Goal: Entertainment & Leisure: Consume media (video, audio)

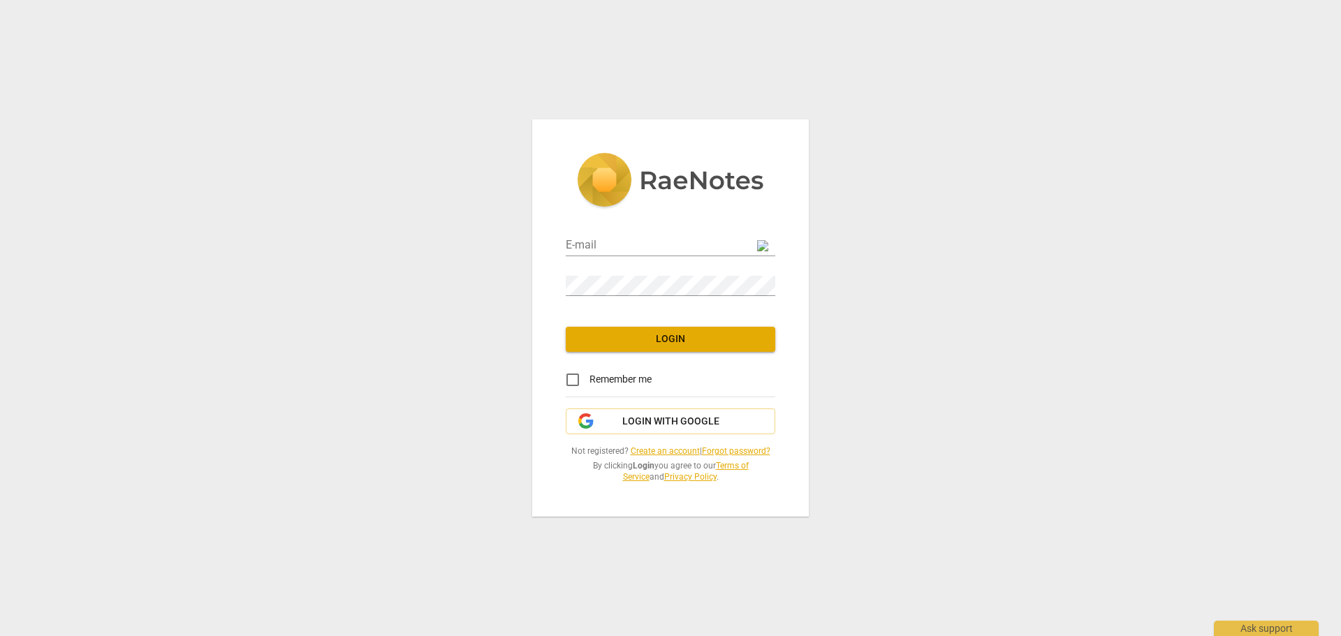
type input "[EMAIL_ADDRESS][DOMAIN_NAME]"
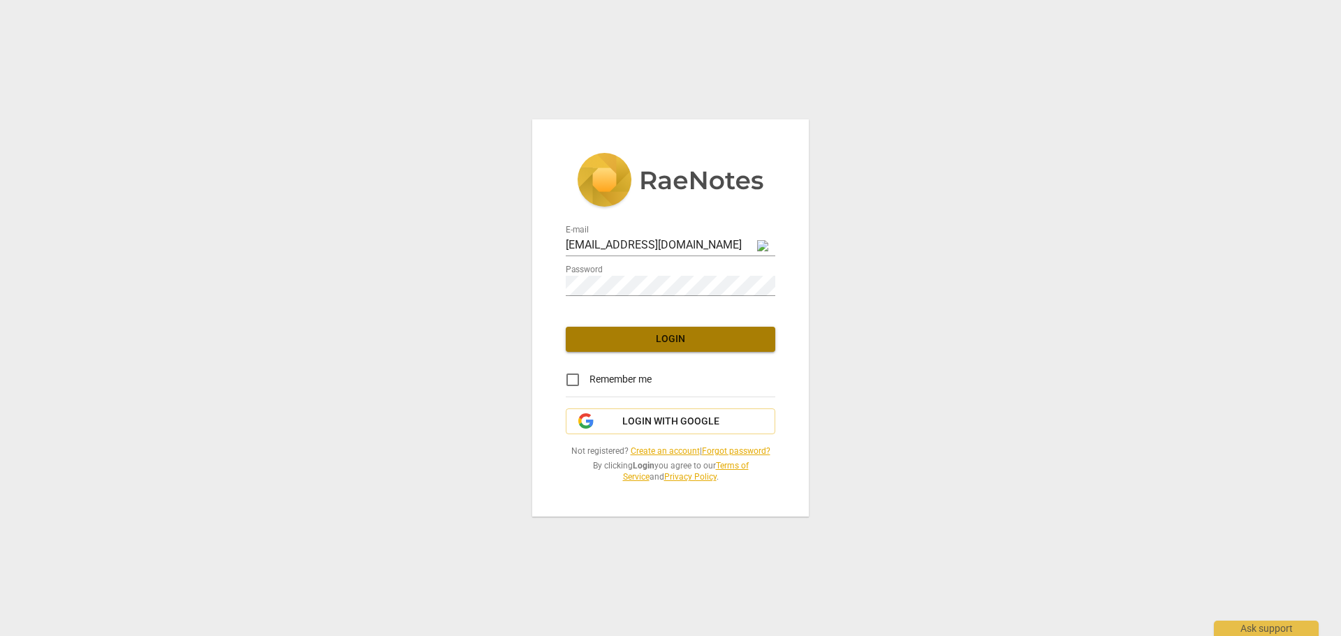
click at [658, 339] on span "Login" at bounding box center [670, 339] width 187 height 14
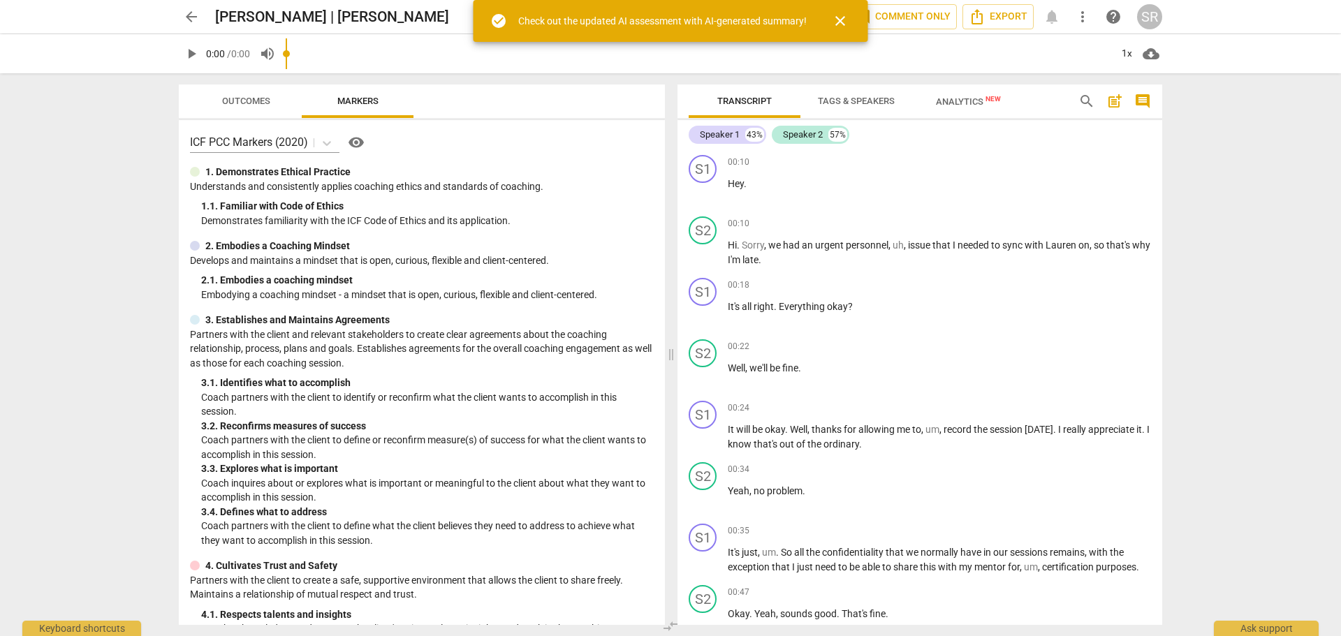
click at [843, 21] on span "close" at bounding box center [840, 21] width 17 height 17
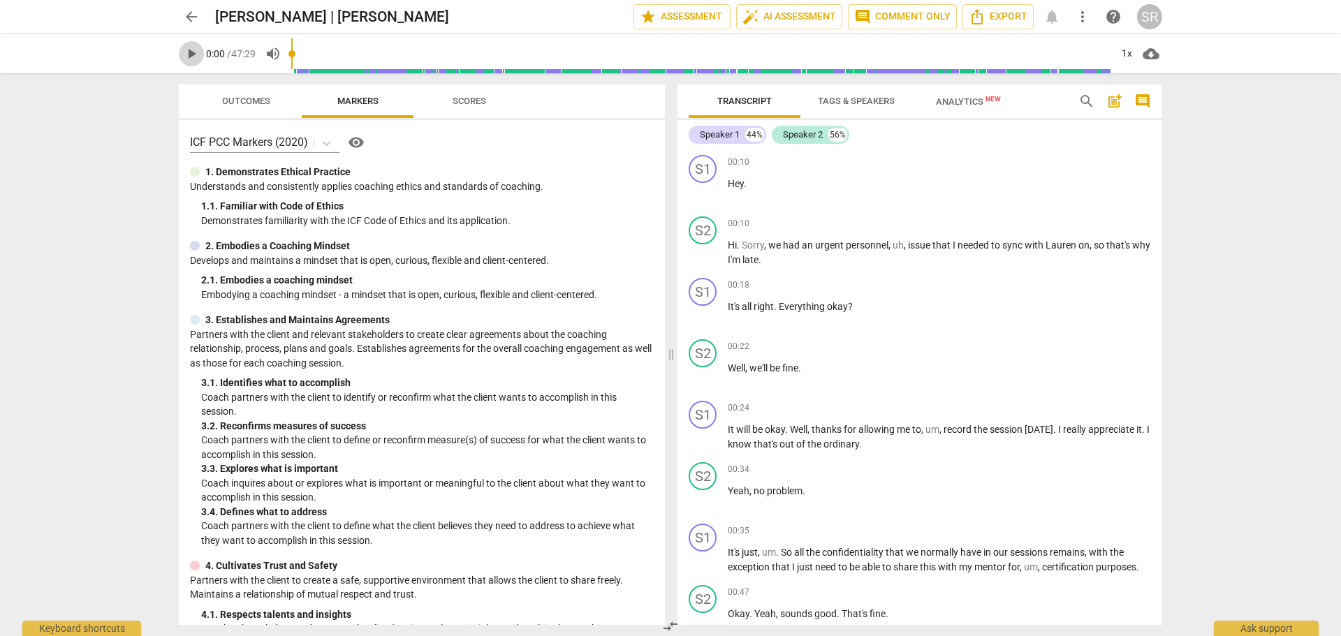
click at [192, 54] on span "play_arrow" at bounding box center [191, 53] width 17 height 17
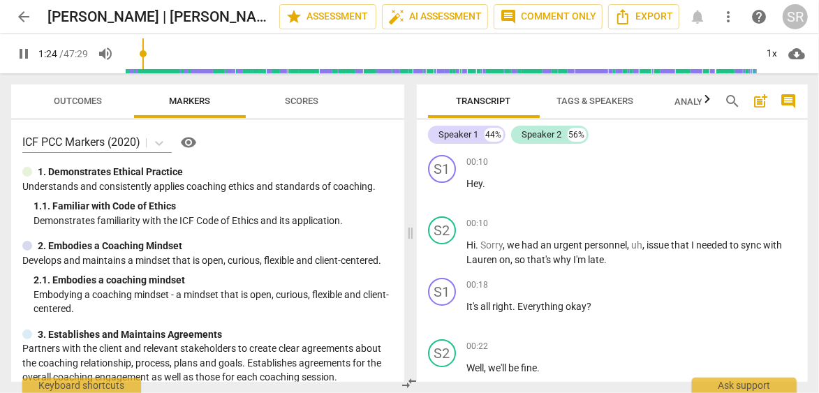
scroll to position [534, 0]
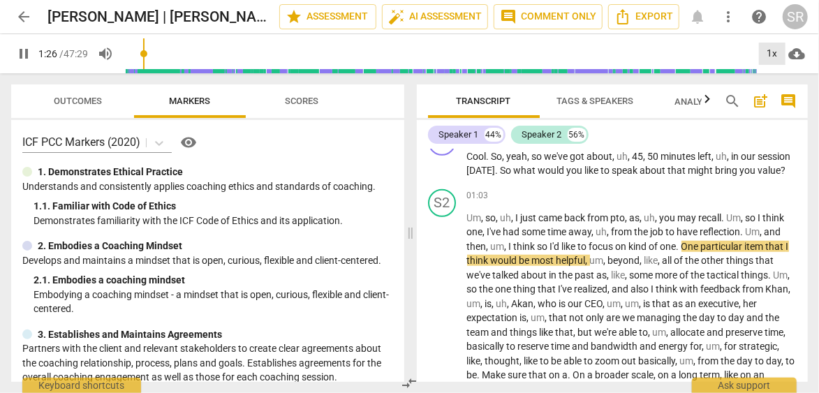
click at [773, 50] on div "1x" at bounding box center [772, 54] width 27 height 22
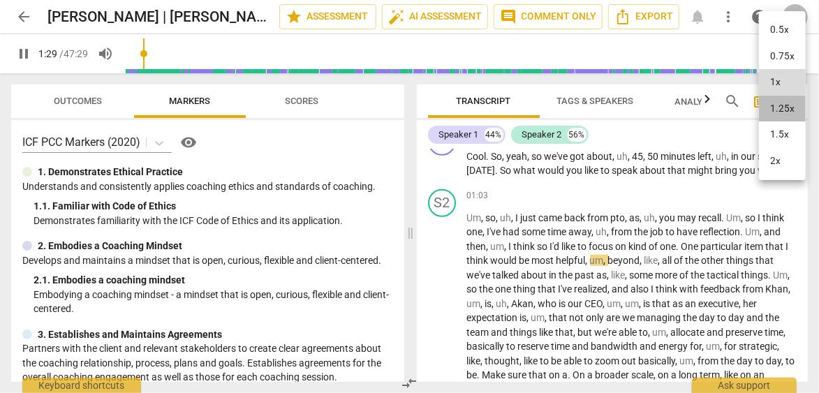
click at [773, 108] on li "1.25x" at bounding box center [782, 109] width 47 height 27
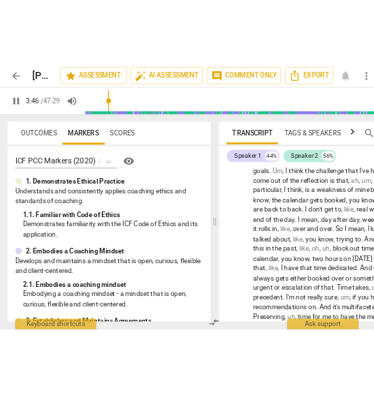
scroll to position [895, 0]
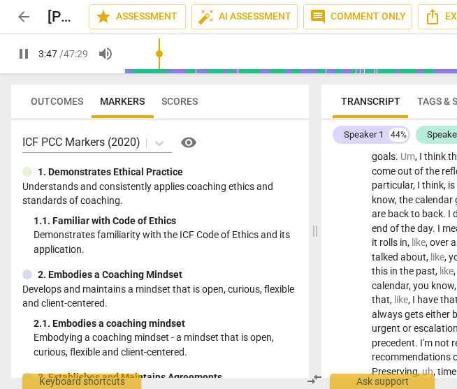
type input "228"
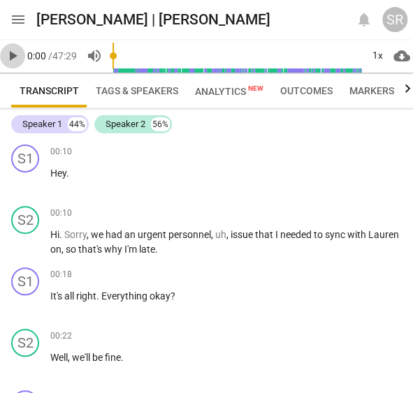
click at [13, 56] on span "play_arrow" at bounding box center [12, 55] width 17 height 17
drag, startPoint x: 116, startPoint y: 57, endPoint x: 136, endPoint y: 54, distance: 19.8
click at [136, 54] on input "range" at bounding box center [236, 55] width 249 height 39
drag, startPoint x: 137, startPoint y: 58, endPoint x: 129, endPoint y: 55, distance: 8.8
click at [129, 55] on input "range" at bounding box center [236, 55] width 249 height 39
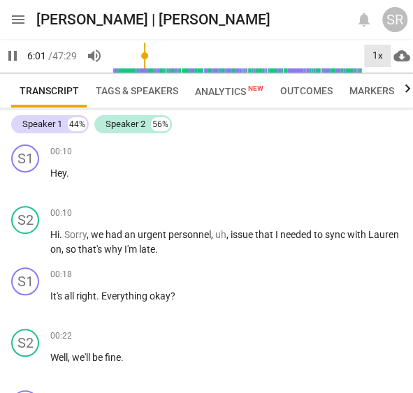
click at [379, 54] on div "1x" at bounding box center [377, 56] width 27 height 22
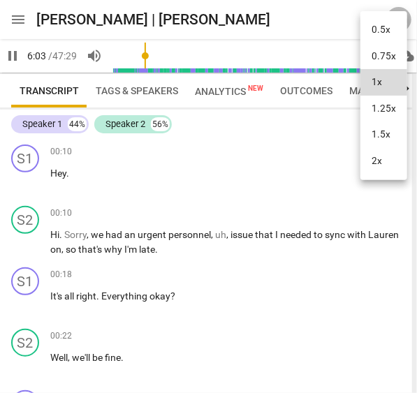
click at [381, 110] on li "1.25x" at bounding box center [383, 109] width 47 height 27
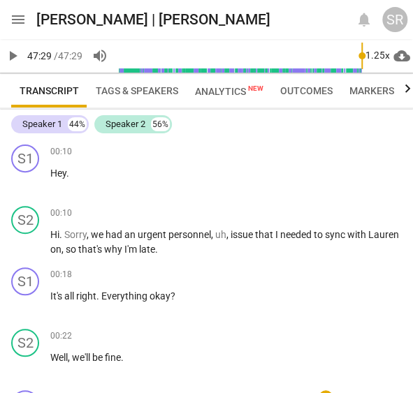
type input "2849"
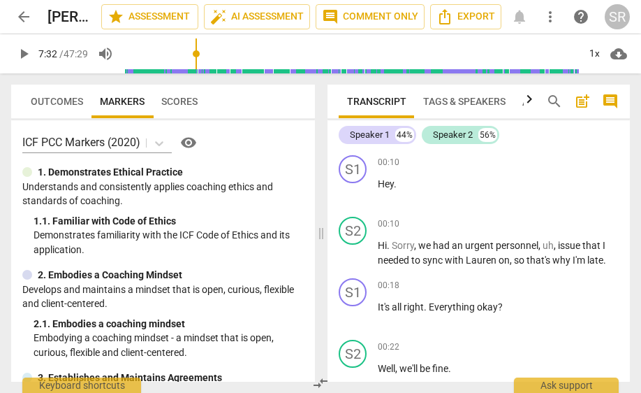
drag, startPoint x: 127, startPoint y: 52, endPoint x: 198, endPoint y: 50, distance: 71.3
click at [198, 50] on input "range" at bounding box center [351, 53] width 455 height 45
click at [24, 56] on span "play_arrow" at bounding box center [23, 53] width 17 height 17
click at [26, 53] on span "pause" at bounding box center [23, 53] width 17 height 17
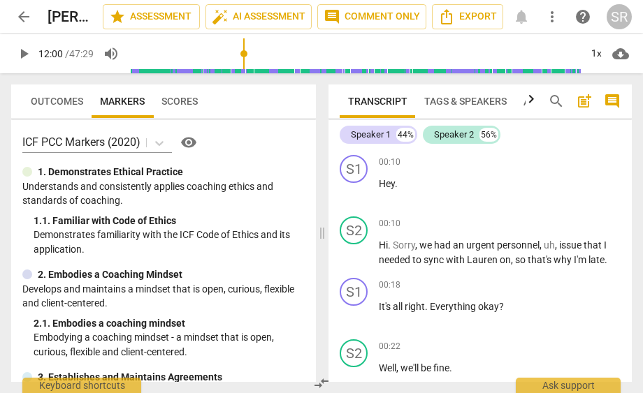
click at [24, 52] on span "play_arrow" at bounding box center [23, 53] width 17 height 17
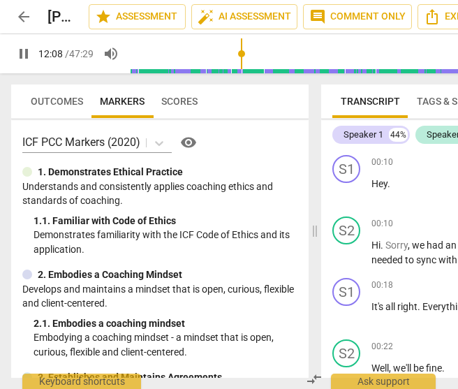
type input "729"
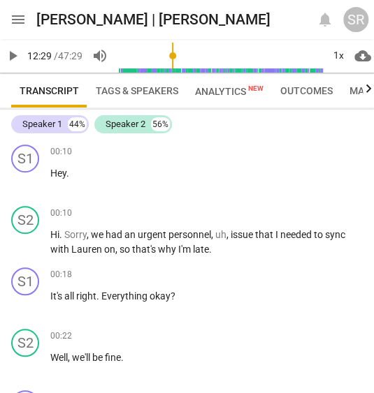
drag, startPoint x: 115, startPoint y: 54, endPoint x: 173, endPoint y: 59, distance: 58.2
click at [173, 59] on input "range" at bounding box center [220, 55] width 204 height 39
click at [173, 58] on input "range" at bounding box center [220, 55] width 204 height 39
click at [14, 60] on span "play_arrow" at bounding box center [12, 55] width 17 height 17
click at [10, 54] on span "pause" at bounding box center [12, 55] width 17 height 17
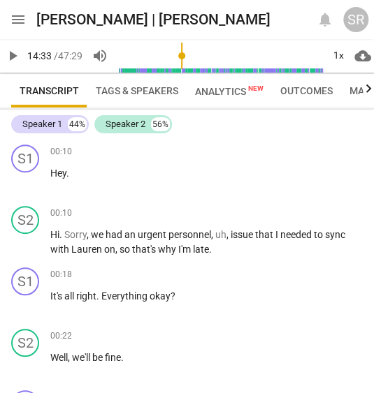
click at [12, 55] on span "play_arrow" at bounding box center [12, 55] width 17 height 17
click at [14, 55] on span "pause" at bounding box center [12, 55] width 17 height 17
type input "1588"
click at [15, 55] on span "play_arrow" at bounding box center [12, 55] width 17 height 17
drag, startPoint x: 13, startPoint y: 56, endPoint x: 20, endPoint y: 50, distance: 8.9
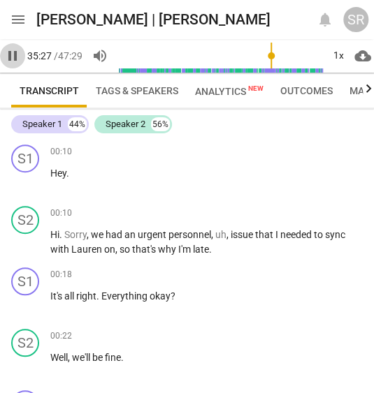
click at [13, 56] on span "pause" at bounding box center [12, 55] width 17 height 17
type input "2128"
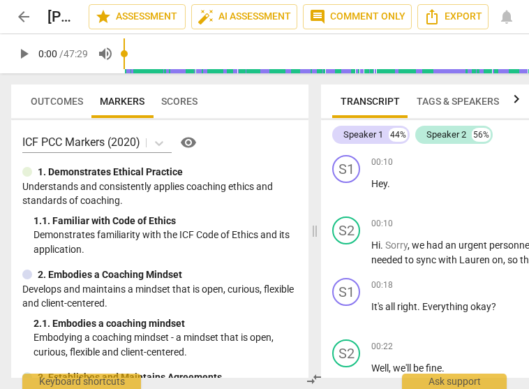
click at [25, 54] on span "play_arrow" at bounding box center [23, 53] width 17 height 17
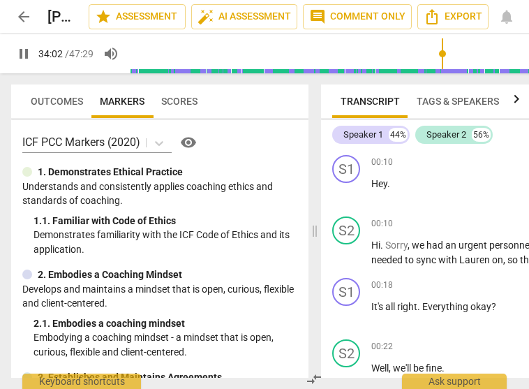
drag, startPoint x: 127, startPoint y: 52, endPoint x: 439, endPoint y: 55, distance: 311.5
click at [373, 55] on input "range" at bounding box center [347, 53] width 437 height 45
click at [29, 54] on span "pause" at bounding box center [23, 53] width 17 height 17
click at [21, 54] on span "play_arrow" at bounding box center [23, 53] width 17 height 17
type input "2849"
